Goal: Task Accomplishment & Management: Manage account settings

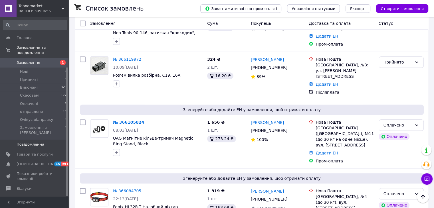
scroll to position [70, 0]
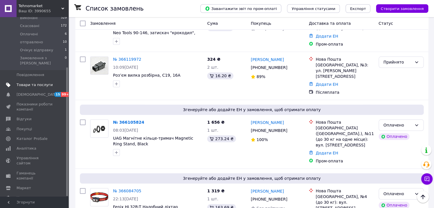
click at [16, 80] on link "Товари та послуги" at bounding box center [35, 85] width 70 height 10
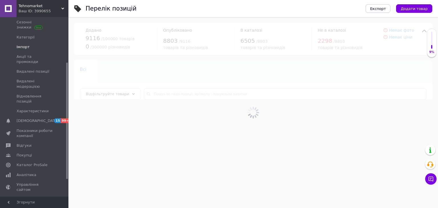
click at [23, 48] on span "Імпорт" at bounding box center [23, 46] width 13 height 5
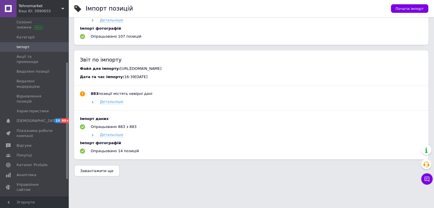
scroll to position [496, 0]
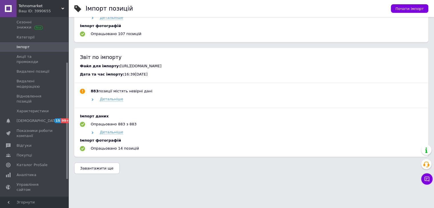
click at [111, 167] on button "Завантажити ще" at bounding box center [96, 168] width 45 height 11
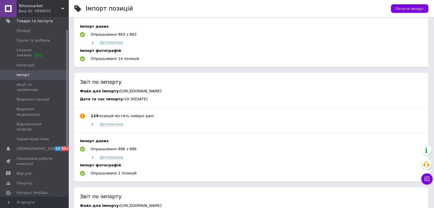
scroll to position [13, 0]
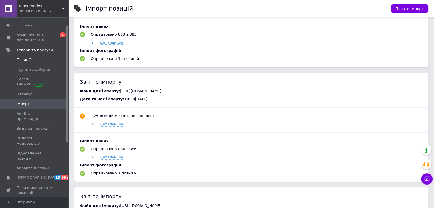
click at [31, 63] on link "Позиції" at bounding box center [35, 60] width 70 height 10
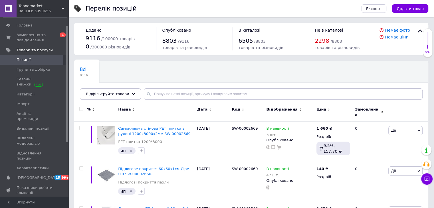
click at [115, 94] on span "Відфільтруйте товари" at bounding box center [107, 94] width 43 height 4
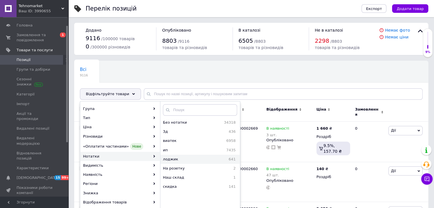
click at [190, 160] on span "лоджик" at bounding box center [185, 159] width 44 height 5
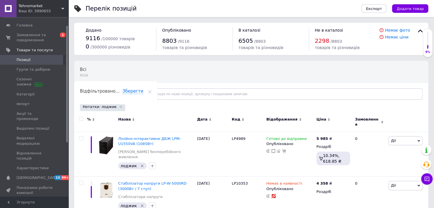
click at [117, 94] on span "Відфільтруйте товари" at bounding box center [107, 94] width 43 height 4
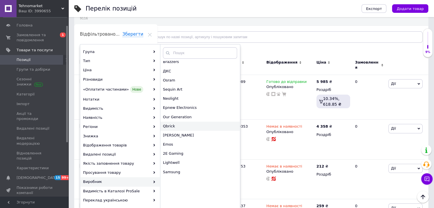
scroll to position [770, 0]
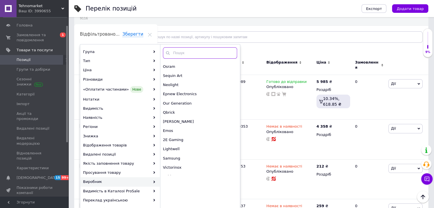
click at [178, 54] on input "text" at bounding box center [200, 52] width 74 height 11
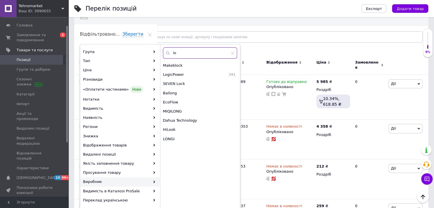
scroll to position [0, 0]
type input "log"
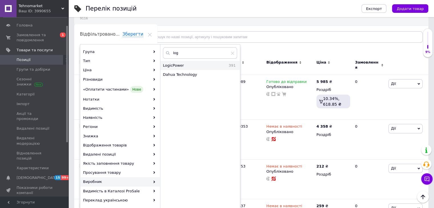
click at [179, 66] on span "LogicPower" at bounding box center [187, 65] width 49 height 5
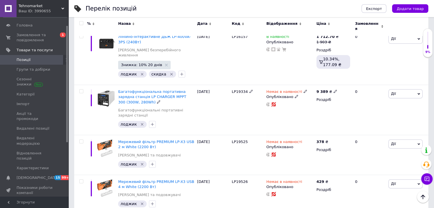
scroll to position [766, 0]
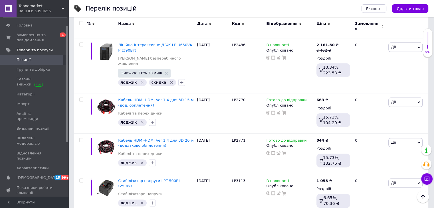
scroll to position [844, 0]
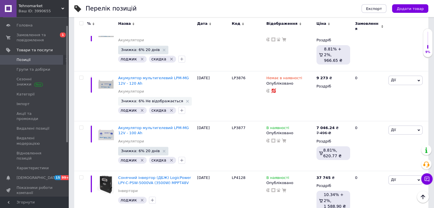
scroll to position [870, 0]
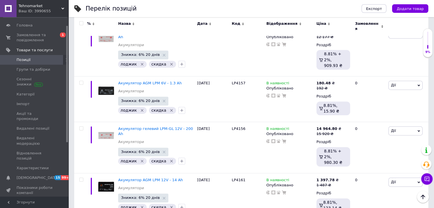
scroll to position [886, 0]
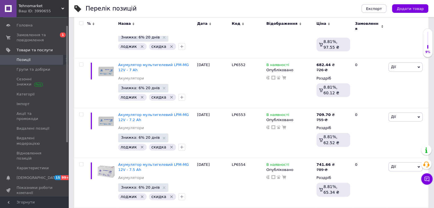
scroll to position [914, 0]
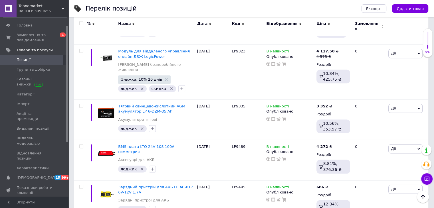
scroll to position [867, 0]
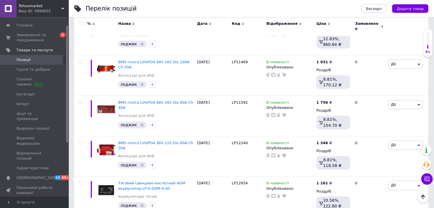
scroll to position [787, 0]
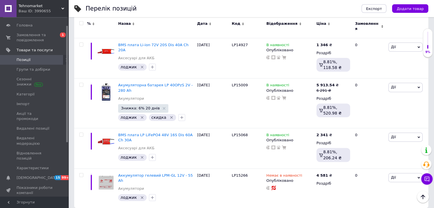
scroll to position [761, 0]
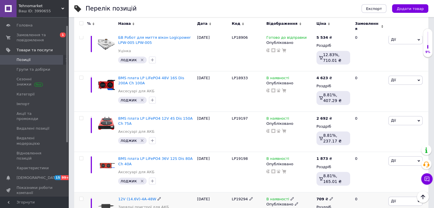
scroll to position [813, 0]
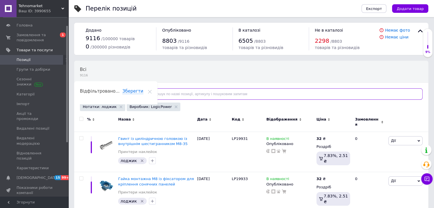
click at [190, 97] on input "text" at bounding box center [283, 93] width 279 height 11
paste input "22755"
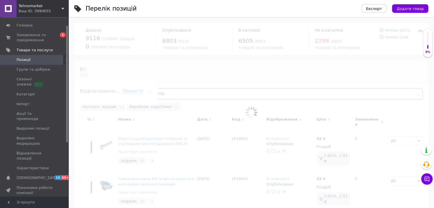
type input "22755"
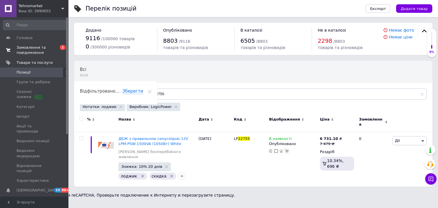
click at [27, 54] on span "Замовлення та повідомлення" at bounding box center [35, 50] width 36 height 10
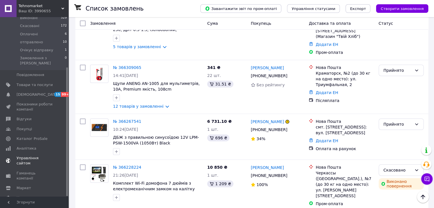
scroll to position [114, 0]
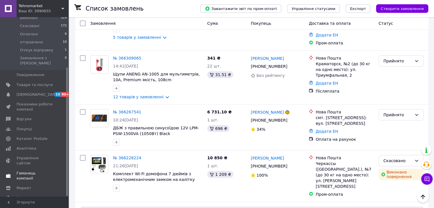
click at [25, 171] on span "Гаманець компанії" at bounding box center [35, 176] width 36 height 10
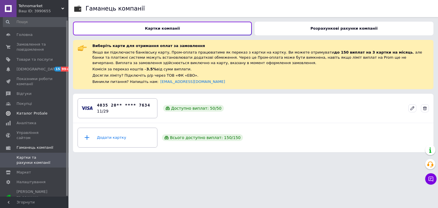
click at [27, 115] on span "Каталог ProSale" at bounding box center [32, 113] width 31 height 5
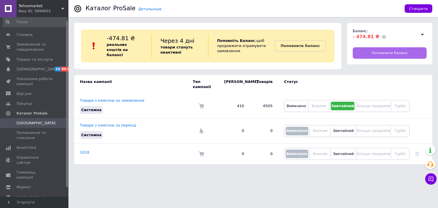
click at [356, 55] on link "Поповнити баланс" at bounding box center [390, 52] width 74 height 11
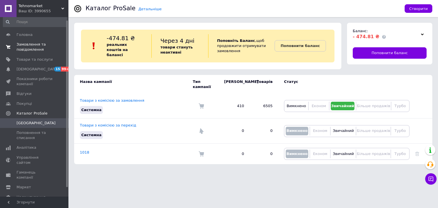
click at [29, 48] on span "Замовлення та повідомлення" at bounding box center [35, 47] width 36 height 10
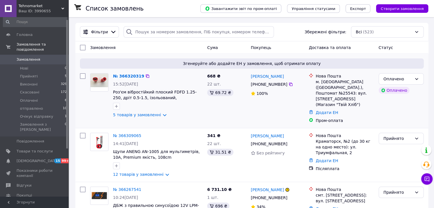
click at [76, 96] on div "Згенеруйте або додайте ЕН у замовлення, щоб отримати оплату № 366320319 15:52, …" at bounding box center [251, 91] width 353 height 74
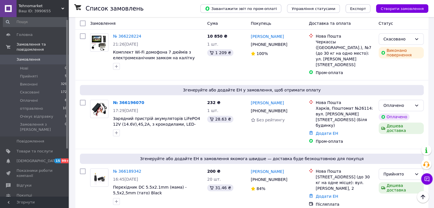
scroll to position [200, 0]
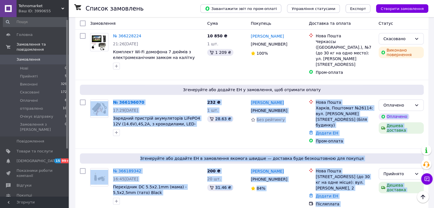
drag, startPoint x: 76, startPoint y: 107, endPoint x: 58, endPoint y: 221, distance: 115.8
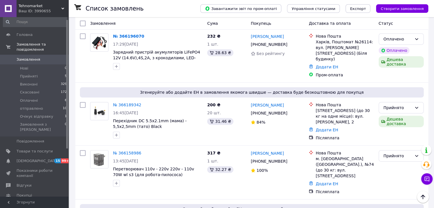
click at [152, 11] on div "Список замовлень" at bounding box center [137, 8] width 103 height 17
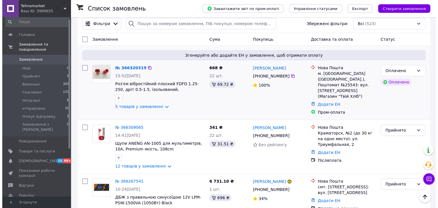
scroll to position [0, 0]
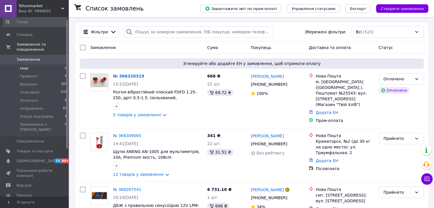
click at [21, 66] on span "Нові" at bounding box center [24, 68] width 8 height 5
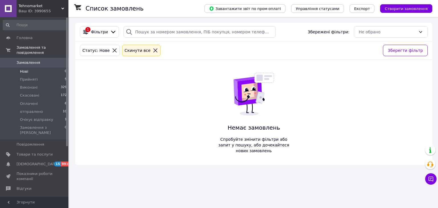
click at [113, 50] on icon at bounding box center [115, 50] width 4 height 4
